Goal: Task Accomplishment & Management: Complete application form

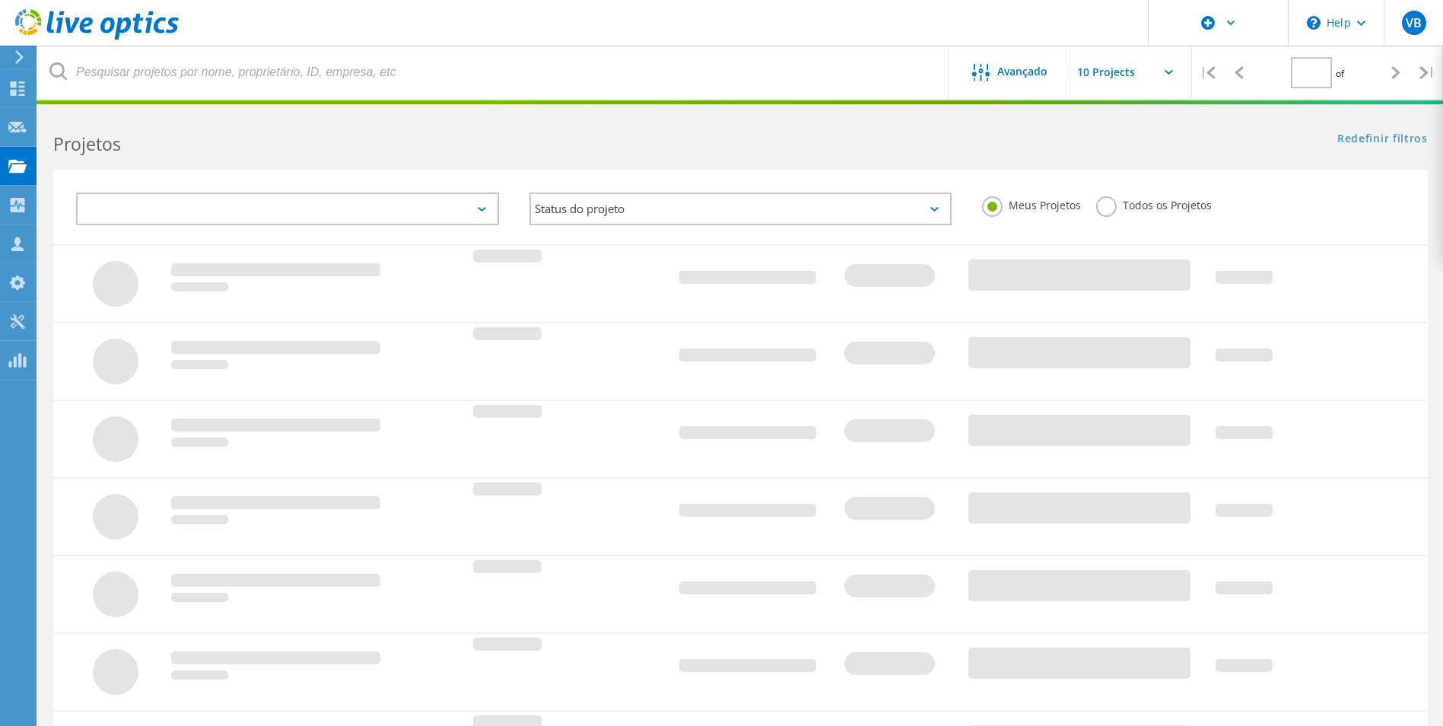
type input "1"
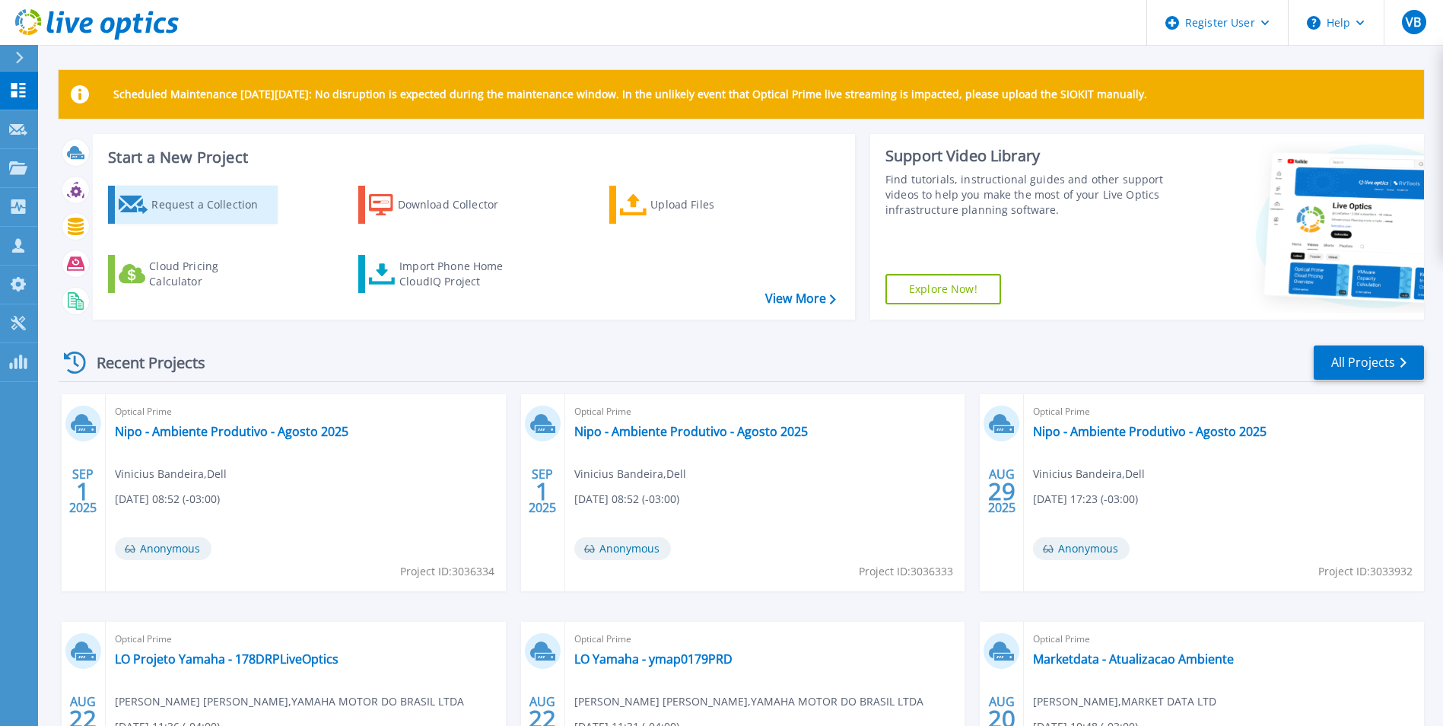
click at [205, 219] on div "Request a Collection" at bounding box center [212, 204] width 122 height 30
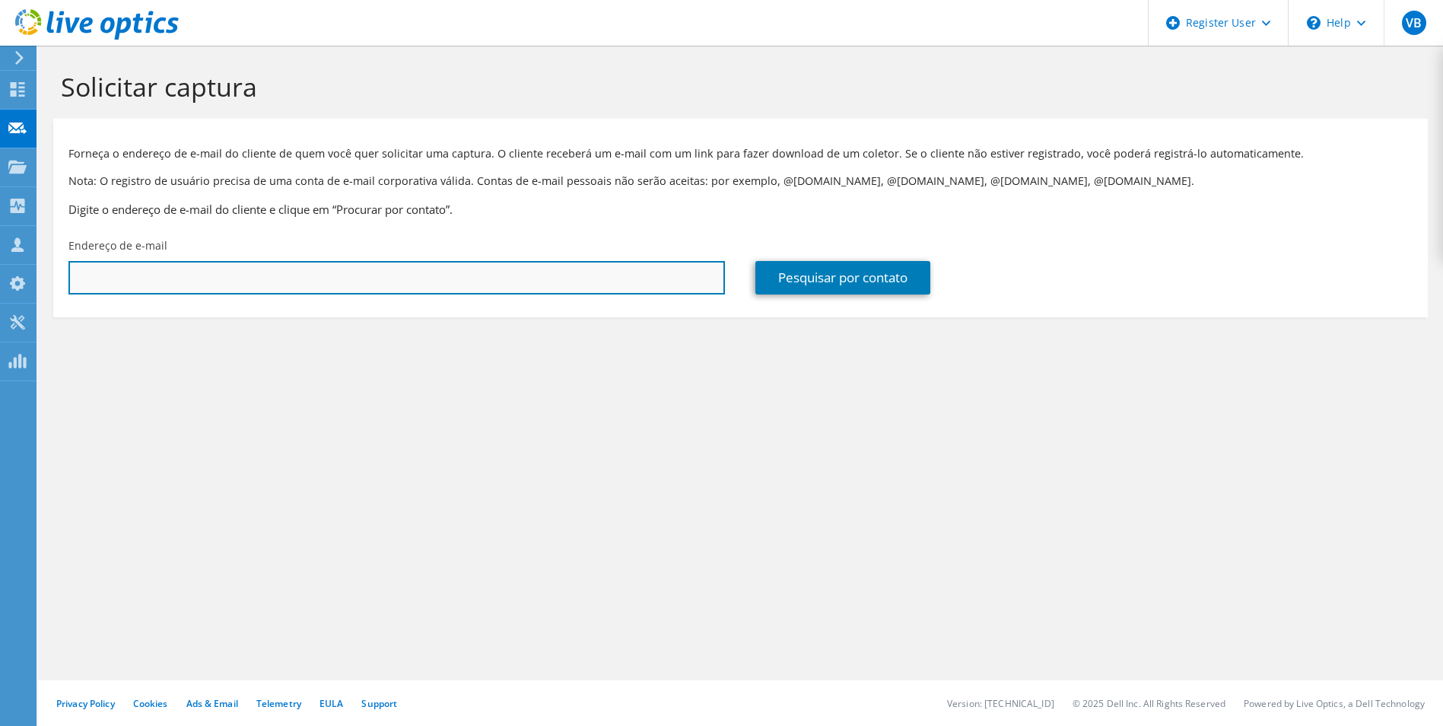
click at [237, 294] on input "text" at bounding box center [396, 277] width 656 height 33
type input "[PERSON_NAME][EMAIL_ADDRESS][DOMAIN_NAME]"
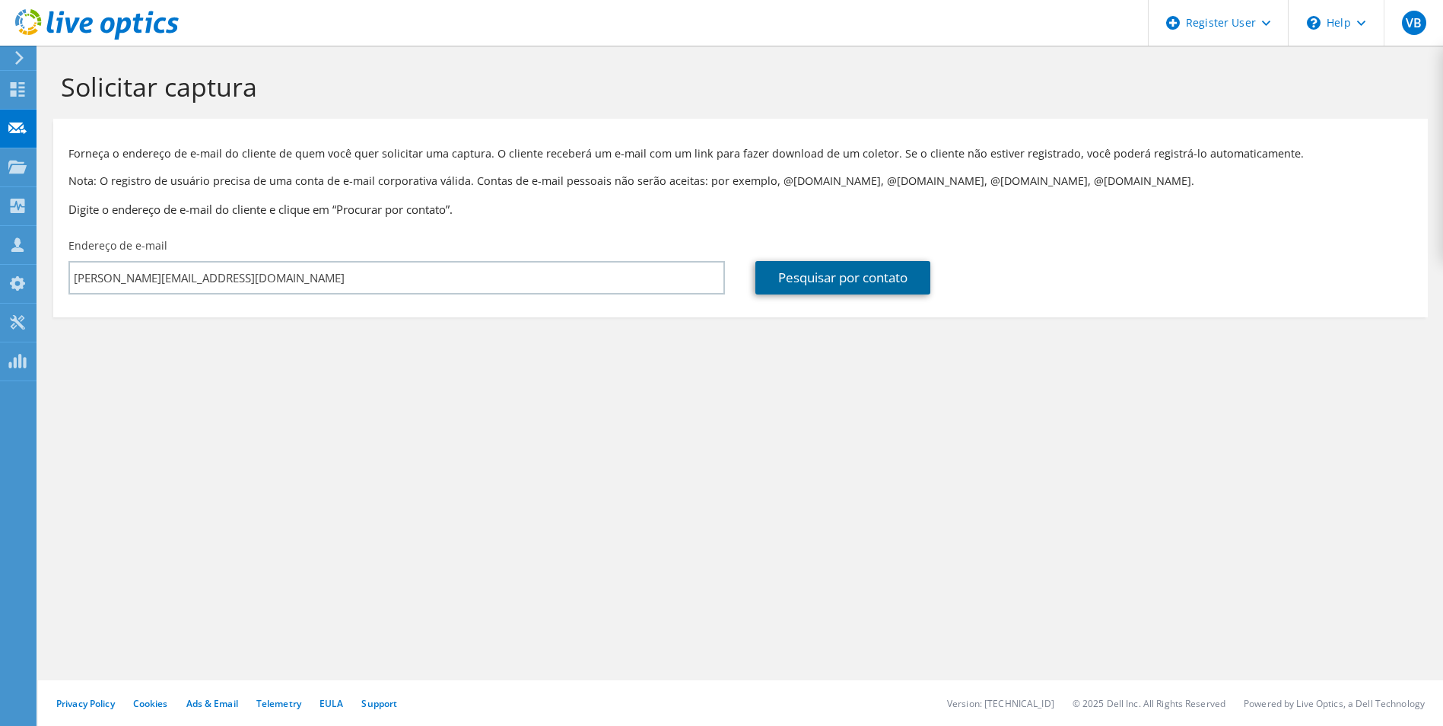
click at [795, 275] on link "Pesquisar por contato" at bounding box center [842, 277] width 175 height 33
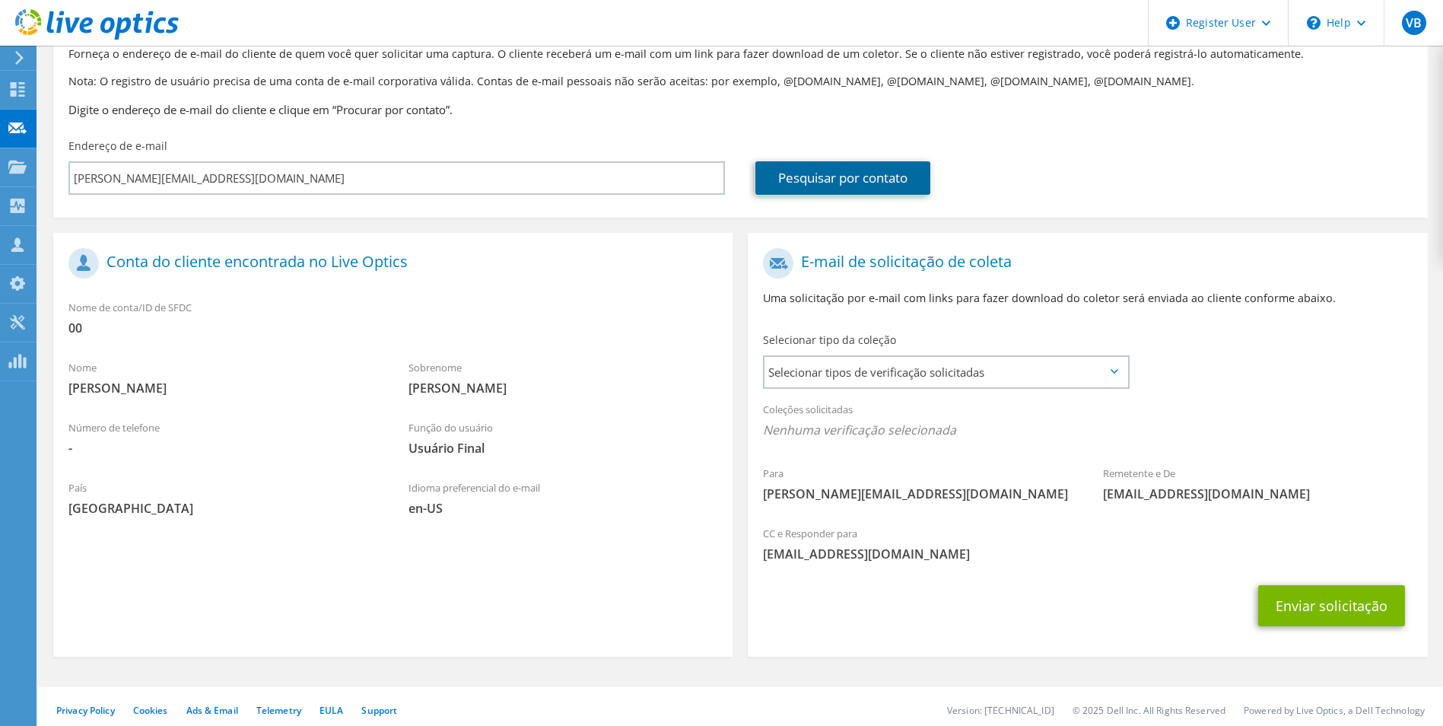
scroll to position [106, 0]
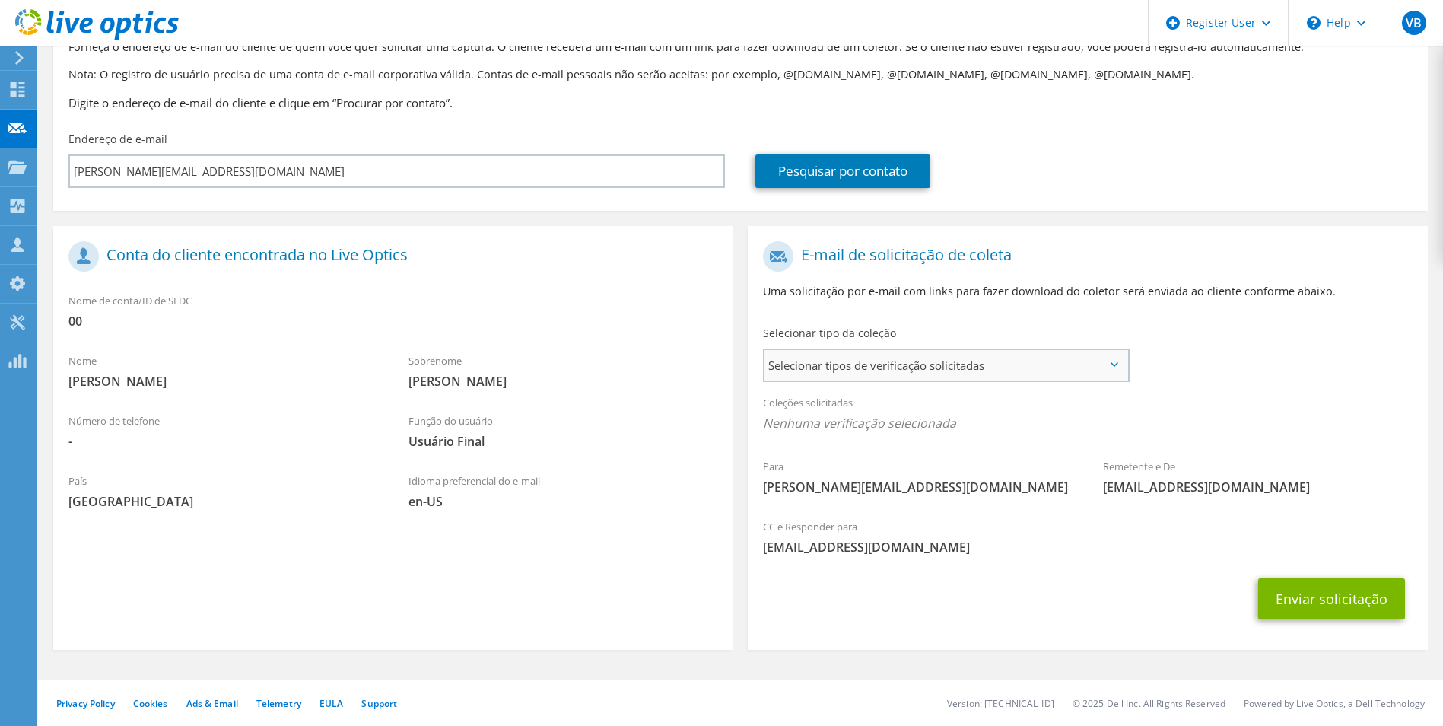
click at [817, 363] on span "Selecionar tipos de verificação solicitadas" at bounding box center [945, 365] width 362 height 30
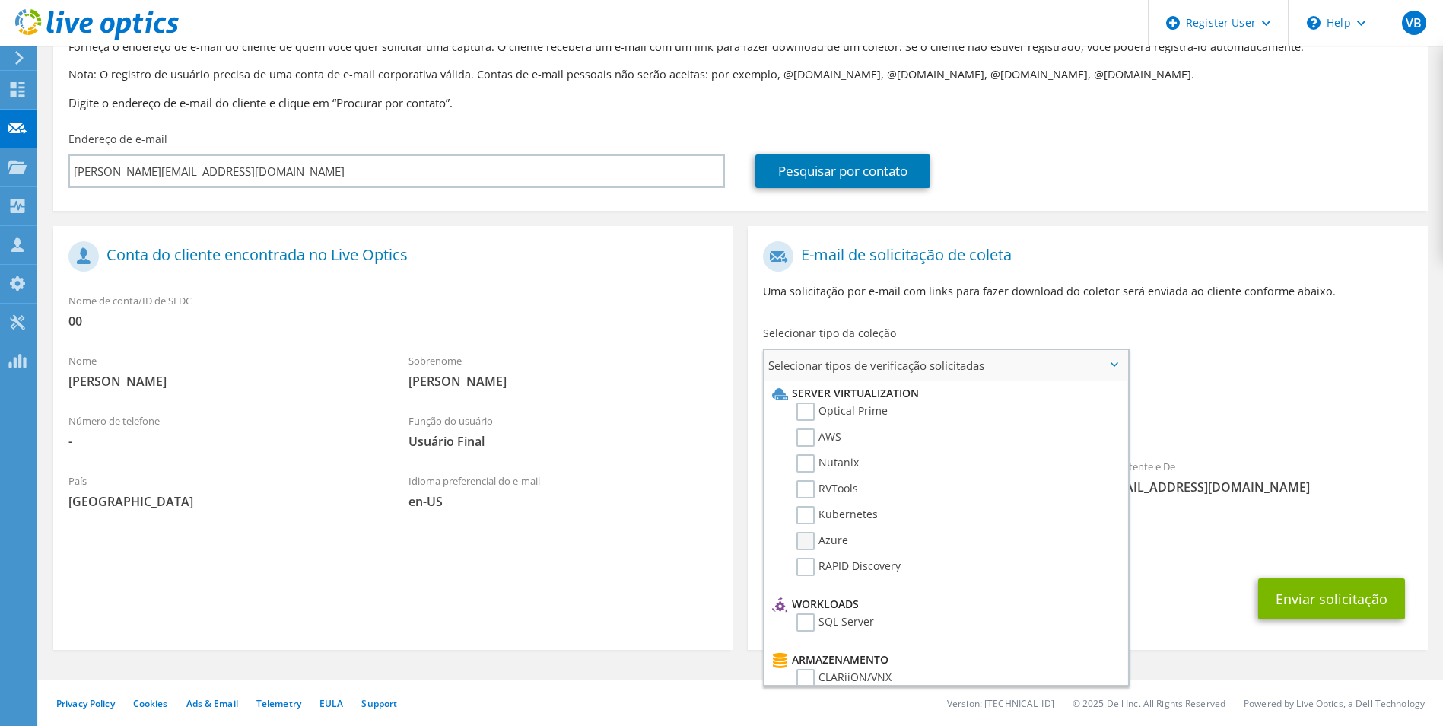
click at [818, 541] on label "Azure" at bounding box center [822, 541] width 52 height 18
click at [0, 0] on input "Azure" at bounding box center [0, 0] width 0 height 0
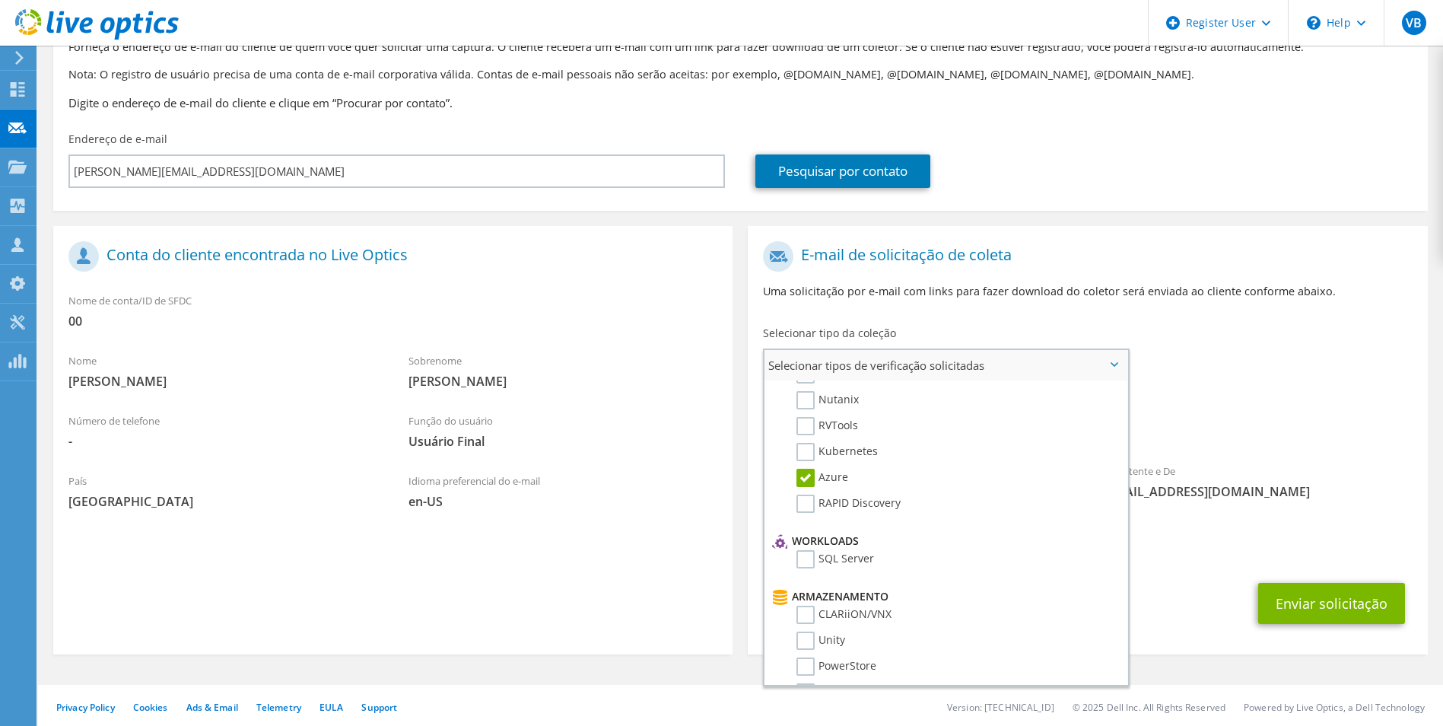
scroll to position [0, 0]
